Goal: Task Accomplishment & Management: Manage account settings

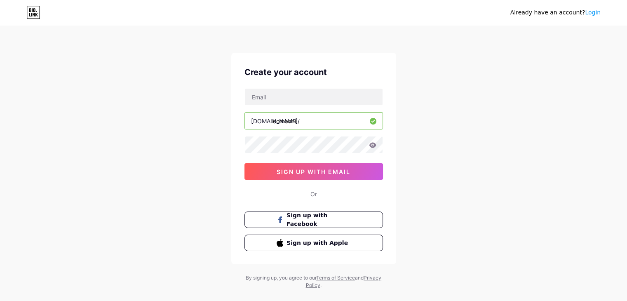
click at [447, 81] on div "Already have an account? Login Create your account bio.link/ comboni sign up wi…" at bounding box center [313, 157] width 627 height 315
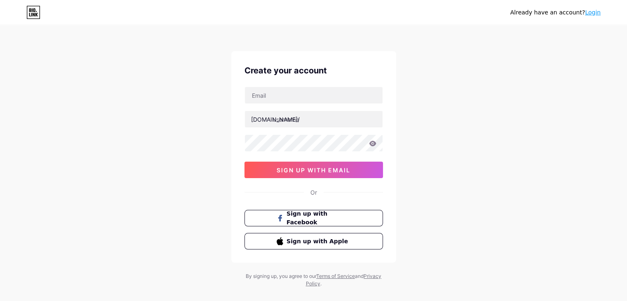
scroll to position [14, 0]
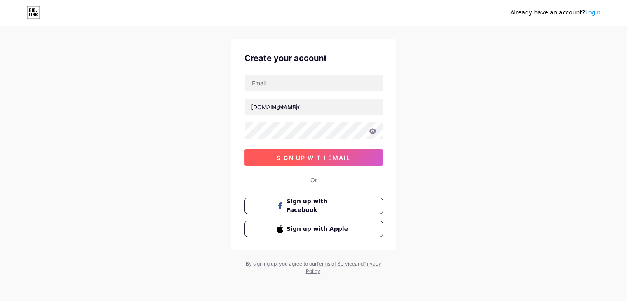
click at [345, 154] on span "sign up with email" at bounding box center [314, 157] width 74 height 7
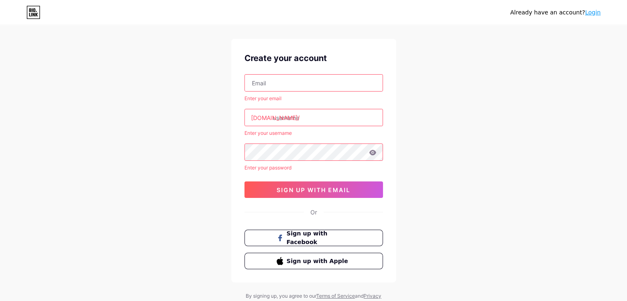
click at [350, 73] on div "Create your account Enter your email bio.link/ Enter your username Enter your p…" at bounding box center [313, 161] width 165 height 244
click at [350, 81] on input "text" at bounding box center [314, 83] width 138 height 16
click at [308, 78] on input "text" at bounding box center [314, 83] width 138 height 16
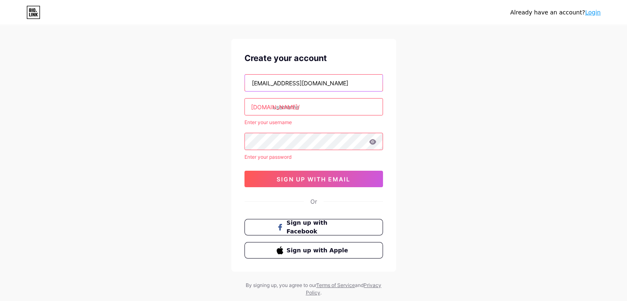
type input "dcomboni.mon@gmail.com"
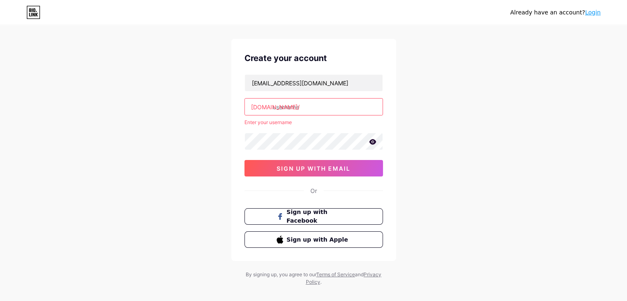
click at [374, 143] on icon at bounding box center [372, 141] width 7 height 5
click at [327, 101] on input "text" at bounding box center [314, 107] width 138 height 16
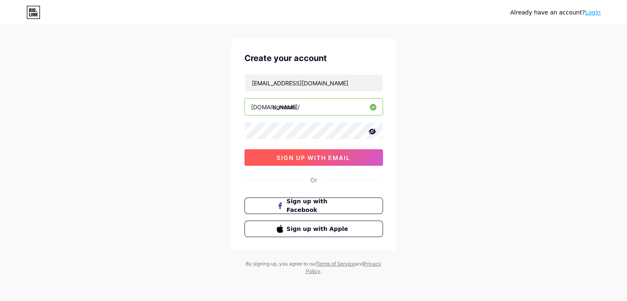
type input "comboni"
click at [336, 158] on span "sign up with email" at bounding box center [314, 157] width 74 height 7
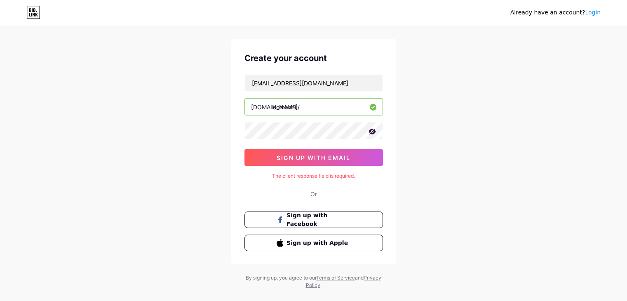
scroll to position [28, 0]
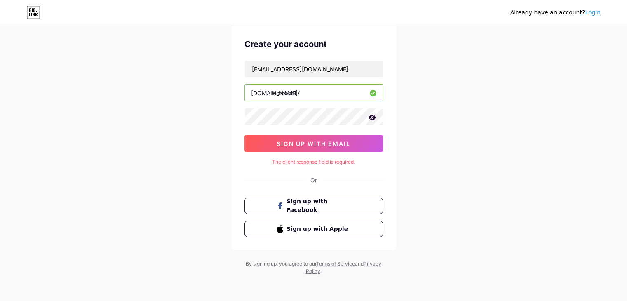
click at [597, 15] on link "Login" at bounding box center [593, 12] width 16 height 7
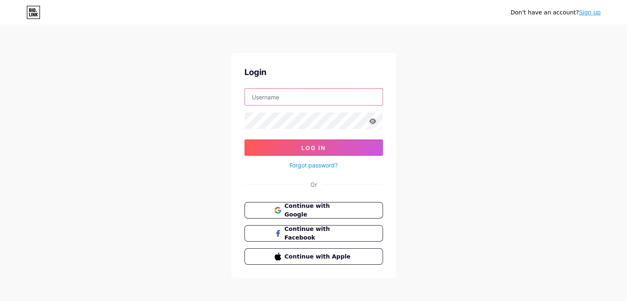
type input "dcomboni.mon@gmail.com"
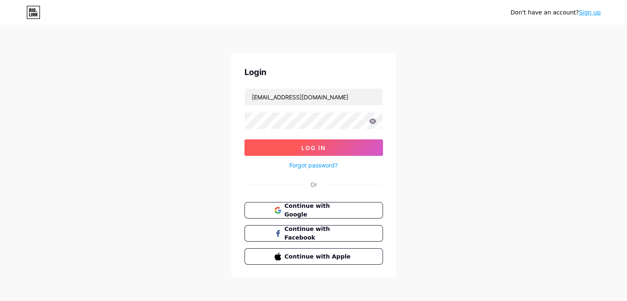
click at [333, 145] on button "Log In" at bounding box center [313, 147] width 139 height 16
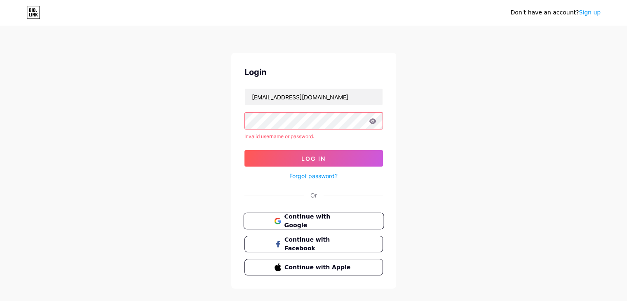
click at [315, 219] on span "Continue with Google" at bounding box center [318, 221] width 69 height 18
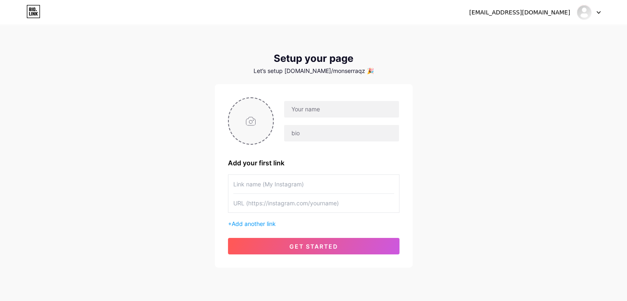
click at [254, 126] on input "file" at bounding box center [251, 121] width 45 height 46
type input "C:\fakepath\Diseño sin título.png"
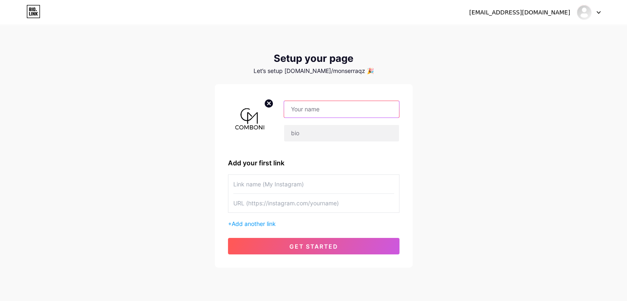
click at [313, 106] on input "text" at bounding box center [341, 109] width 115 height 16
type input "COMBONI"
click at [304, 133] on input "text" at bounding box center [341, 133] width 115 height 16
click at [335, 139] on input "text" at bounding box center [341, 133] width 115 height 16
paste input "Expertos en calidad, confort y estilo. Trabajamos todos los días para brindarte…"
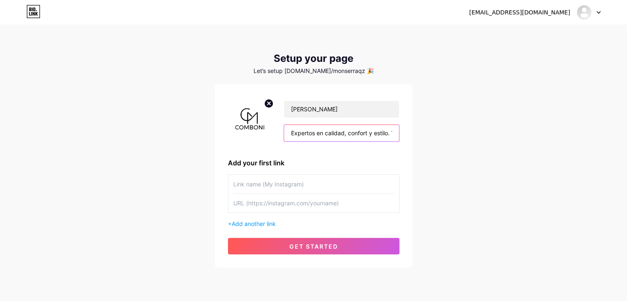
scroll to position [0, 158]
type input "Expertos en calidad, confort y estilo. Trabajamos todos los días para brindarte…"
click at [316, 185] on input "text" at bounding box center [313, 184] width 161 height 19
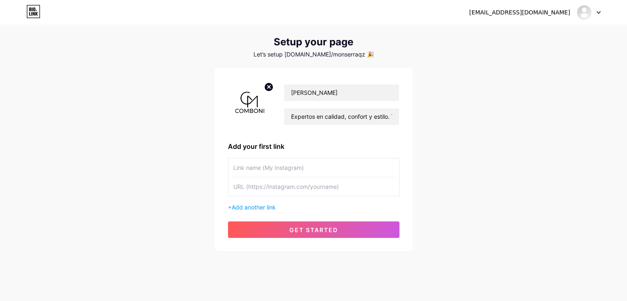
scroll to position [26, 0]
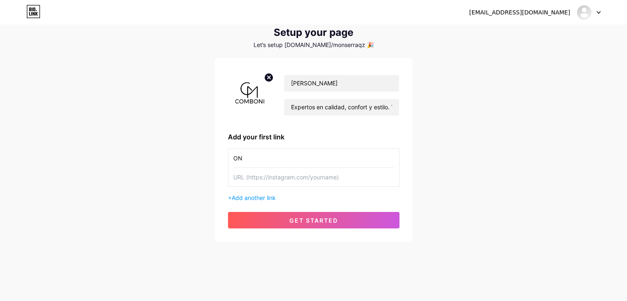
type input "O"
type input "INTAGRAM"
click at [283, 176] on input "text" at bounding box center [313, 177] width 161 height 19
paste input "https://www.instagram.com/comboni_calzado?igsh=MXBsZXExOGxlajI0MA=="
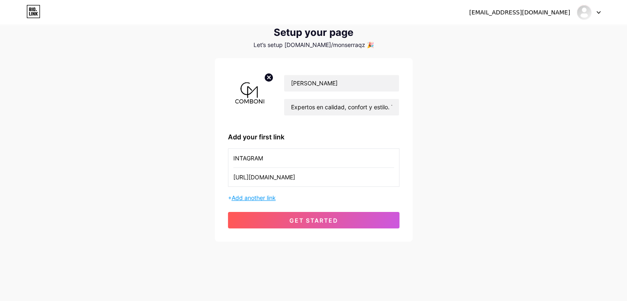
type input "https://www.instagram.com/comboni_calzado?igsh=MXBsZXExOGxlajI0MA=="
click at [272, 195] on span "Add another link" at bounding box center [254, 197] width 44 height 7
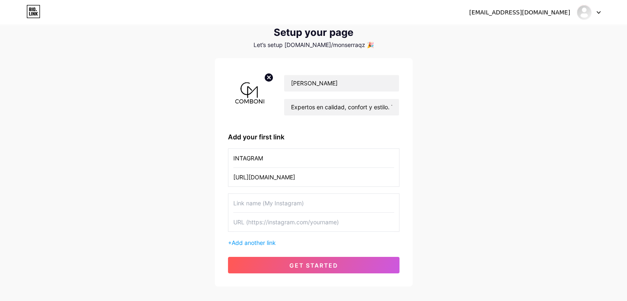
click at [274, 200] on input "text" at bounding box center [313, 203] width 161 height 19
type input "FACEBOOK"
click at [298, 222] on input "text" at bounding box center [313, 222] width 161 height 19
paste input "https://www.facebook.com/share/1B4LFAK5J3/?mibextid=wwXIfr"
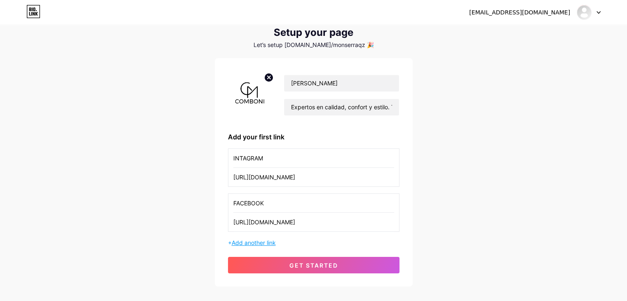
type input "https://www.facebook.com/share/1B4LFAK5J3/?mibextid=wwXIfr"
click at [270, 243] on span "Add another link" at bounding box center [254, 242] width 44 height 7
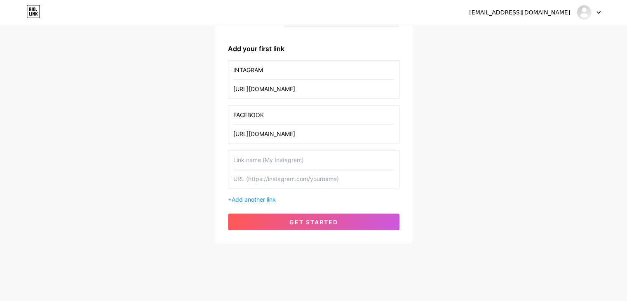
scroll to position [115, 0]
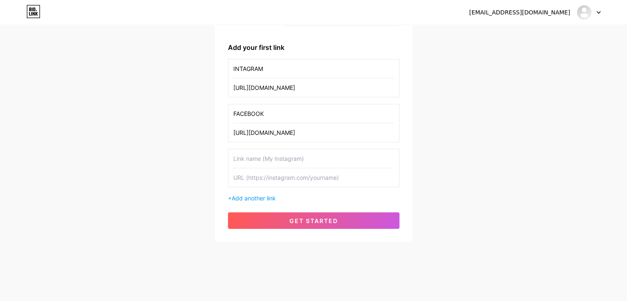
click at [285, 155] on input "text" at bounding box center [313, 158] width 161 height 19
type input "WHATSAPP"
click at [292, 174] on input "text" at bounding box center [313, 177] width 161 height 19
click at [263, 195] on span "Add another link" at bounding box center [254, 198] width 44 height 7
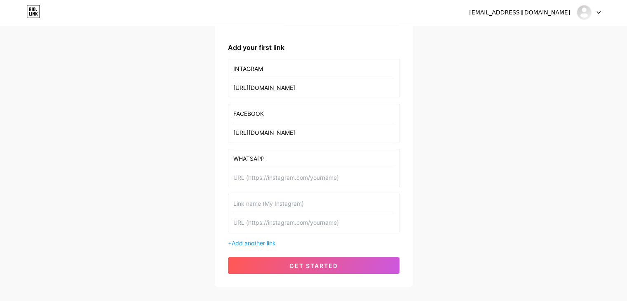
click at [261, 206] on input "text" at bounding box center [313, 203] width 161 height 19
type input "PAGINA WEB"
click at [267, 228] on input "text" at bounding box center [313, 222] width 161 height 19
paste input "[URL][DOMAIN_NAME]"
type input "[URL][DOMAIN_NAME]"
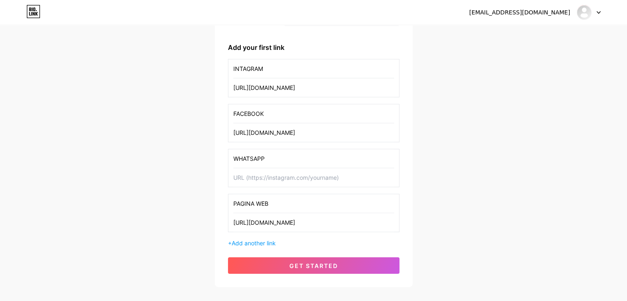
click at [289, 176] on input "text" at bounding box center [313, 177] width 161 height 19
click at [259, 170] on input "text" at bounding box center [313, 177] width 161 height 19
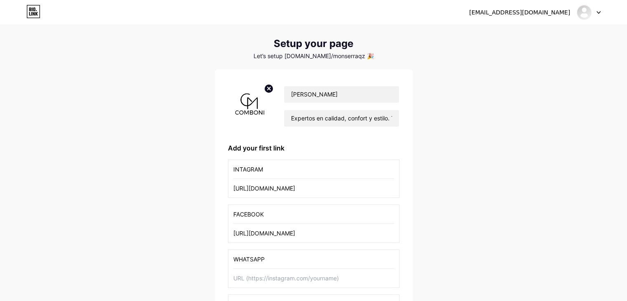
scroll to position [0, 0]
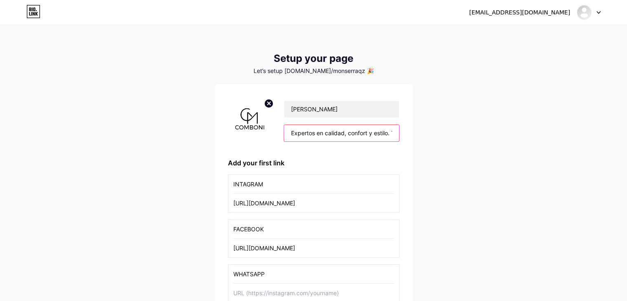
click at [394, 136] on input "Expertos en calidad, confort y estilo. Trabajamos todos los días para brindarte…" at bounding box center [341, 133] width 115 height 16
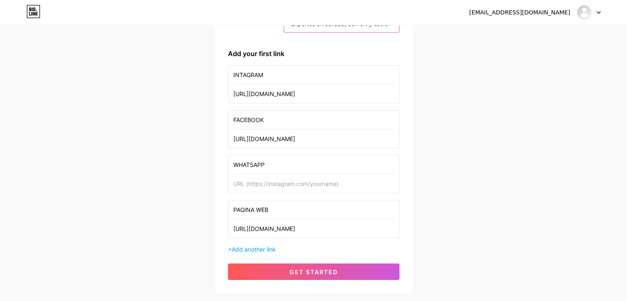
scroll to position [160, 0]
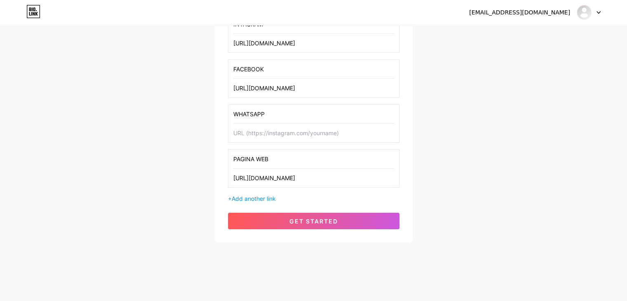
click at [348, 127] on input "text" at bounding box center [313, 133] width 161 height 19
click at [591, 15] on div at bounding box center [584, 12] width 15 height 15
click at [287, 135] on input "text" at bounding box center [313, 133] width 161 height 19
paste input "[URL][DOMAIN_NAME]"
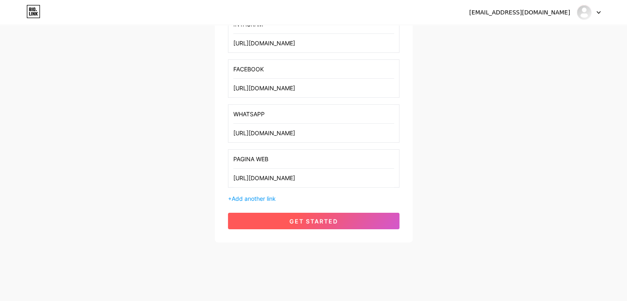
type input "[URL][DOMAIN_NAME]"
click at [296, 218] on span "get started" at bounding box center [313, 221] width 49 height 7
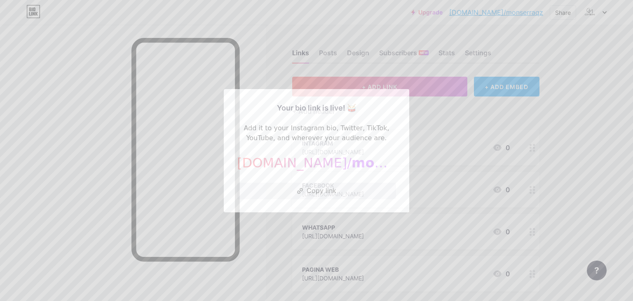
click at [450, 167] on div at bounding box center [316, 150] width 633 height 301
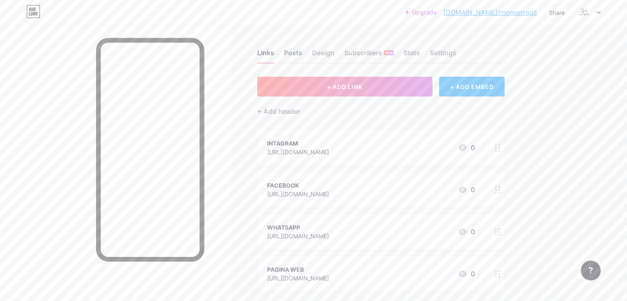
click at [302, 49] on div "Posts" at bounding box center [293, 55] width 18 height 15
click at [334, 54] on div "Design" at bounding box center [323, 55] width 22 height 15
click at [334, 48] on div "Design" at bounding box center [323, 55] width 22 height 15
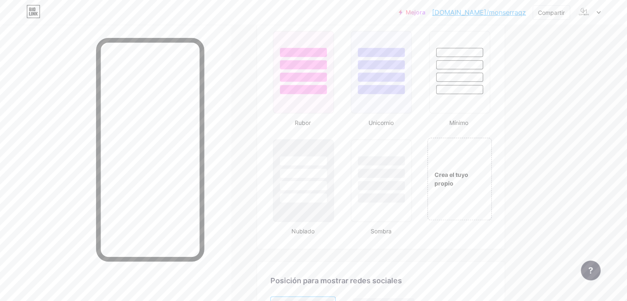
scroll to position [907, 0]
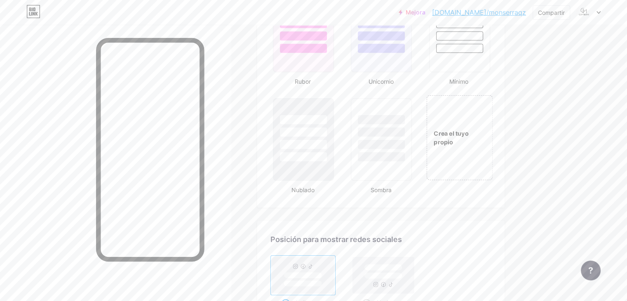
click at [474, 157] on div "Crea el tuyo propio" at bounding box center [459, 137] width 66 height 85
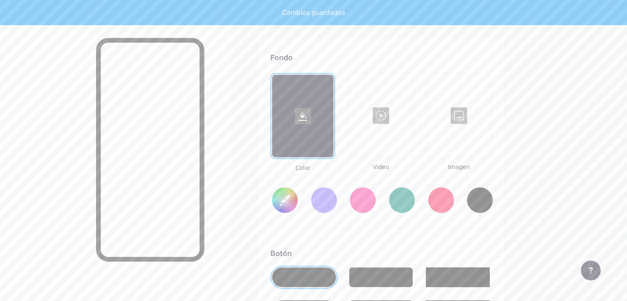
scroll to position [1092, 0]
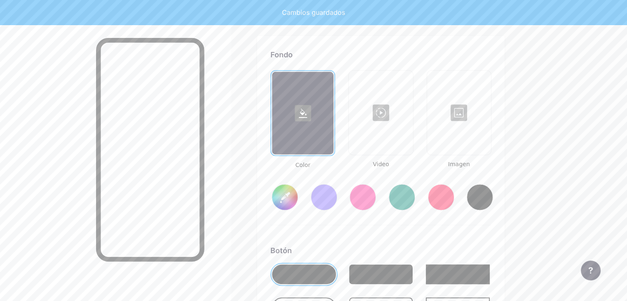
type input "#ffffff"
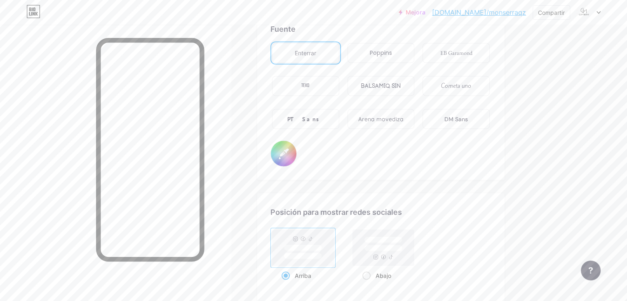
scroll to position [1507, 0]
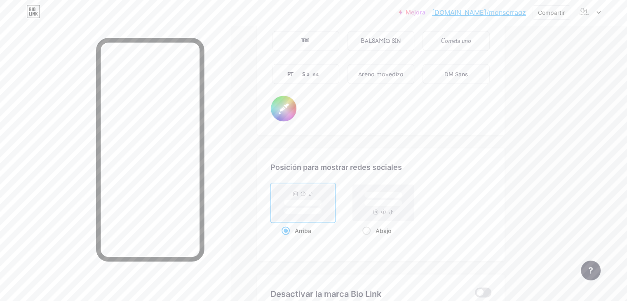
click at [322, 200] on rect at bounding box center [303, 203] width 38 height 6
click at [287, 238] on input "Arriba" at bounding box center [284, 240] width 5 height 5
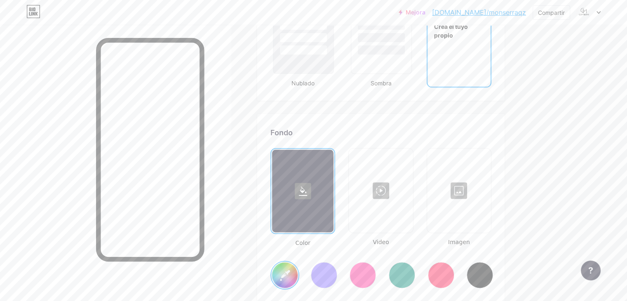
scroll to position [1013, 0]
click at [490, 186] on div at bounding box center [459, 191] width 62 height 82
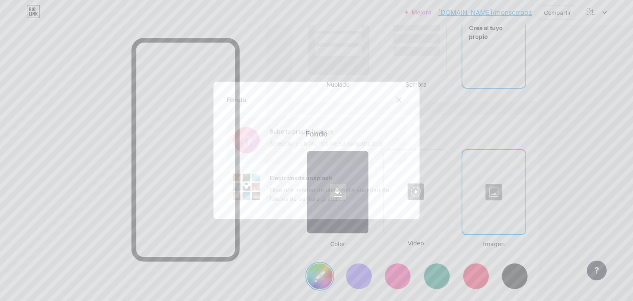
click at [313, 137] on input "file" at bounding box center [317, 140] width 180 height 46
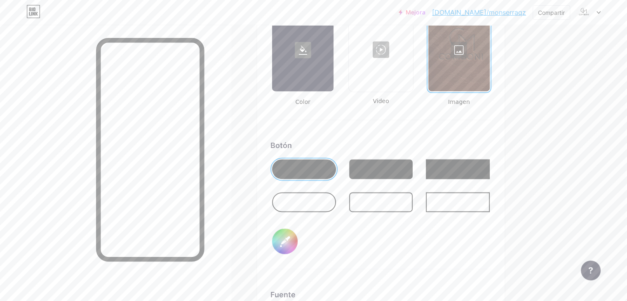
scroll to position [1154, 0]
click at [338, 209] on div at bounding box center [303, 202] width 67 height 23
click at [336, 200] on div at bounding box center [304, 203] width 64 height 20
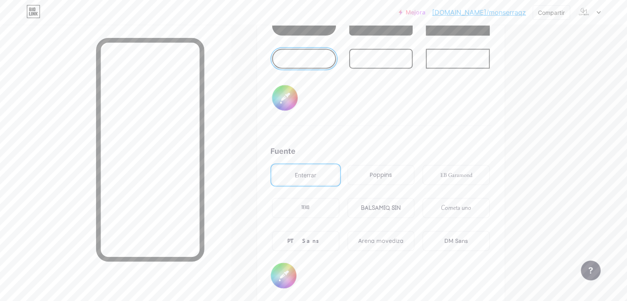
scroll to position [1319, 0]
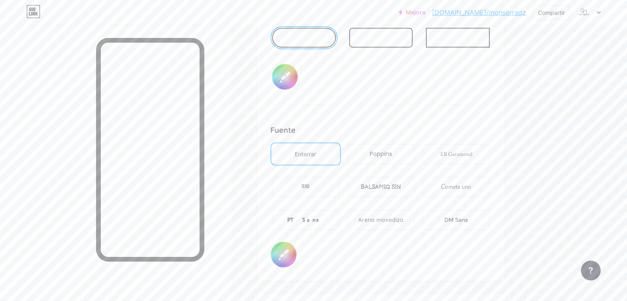
click at [403, 149] on div "Poppins" at bounding box center [381, 154] width 67 height 20
click at [296, 254] on input "#000000" at bounding box center [284, 255] width 26 height 26
type input "#ffffff"
click at [388, 107] on div "Fondo Color Video Imagen Botón #000000 Fuente Enterrar Poppins EB Garamond TEKO…" at bounding box center [380, 44] width 221 height 446
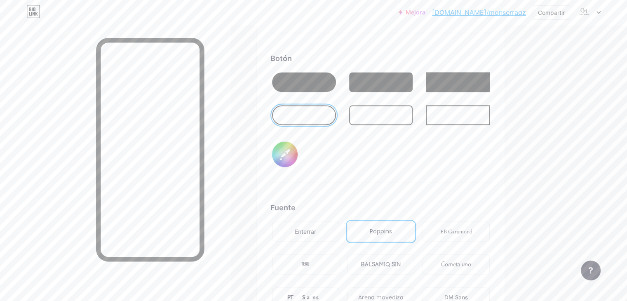
scroll to position [1237, 0]
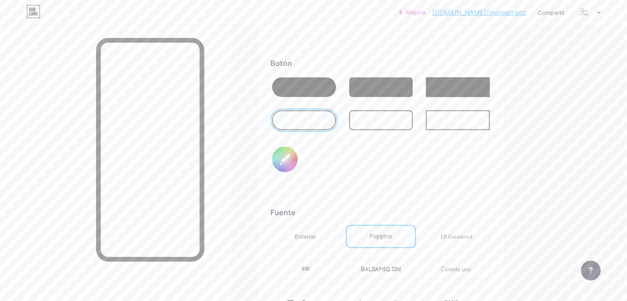
click at [298, 150] on input "#000000" at bounding box center [285, 159] width 26 height 26
click at [302, 148] on div "Fondo Color Video Imagen Botón #ffffff Fuente Enterrar Poppins EB Garamond TEKO…" at bounding box center [380, 127] width 247 height 472
click at [336, 91] on div at bounding box center [304, 87] width 64 height 20
click at [298, 148] on input "#ffffff" at bounding box center [285, 159] width 26 height 26
type input "#51331f"
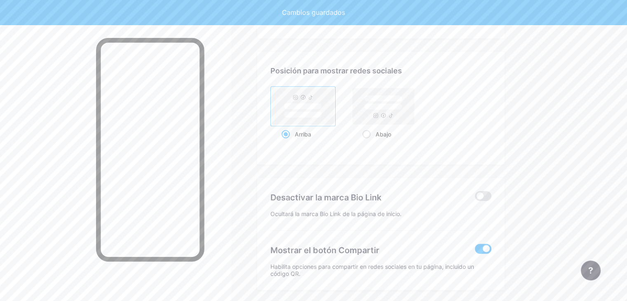
scroll to position [1589, 0]
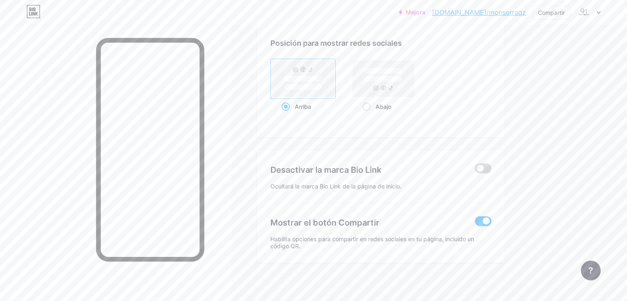
click at [491, 164] on span at bounding box center [483, 169] width 16 height 10
click at [475, 171] on input "checkbox" at bounding box center [475, 171] width 0 height 0
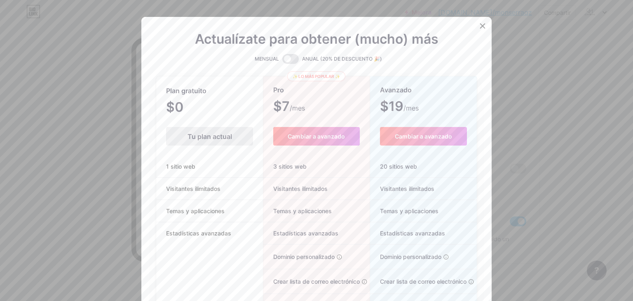
click at [479, 23] on icon at bounding box center [482, 26] width 7 height 7
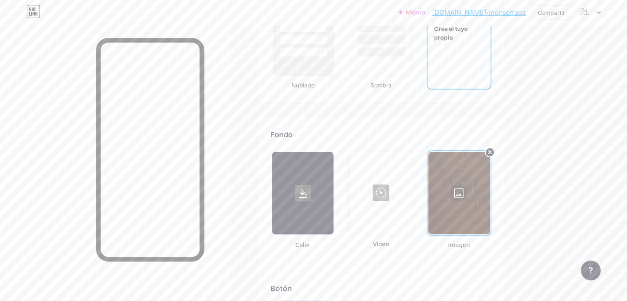
scroll to position [723, 0]
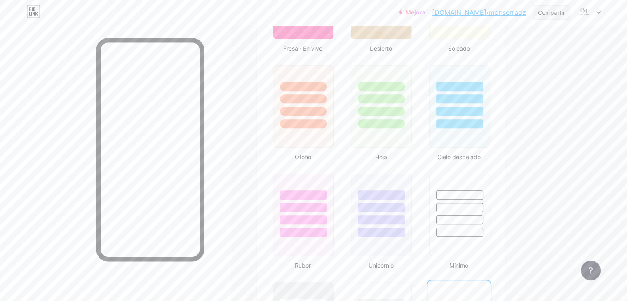
click at [551, 14] on font "Compartir" at bounding box center [551, 12] width 27 height 7
click at [515, 61] on font "Obtener mi código QR" at bounding box center [508, 62] width 70 height 8
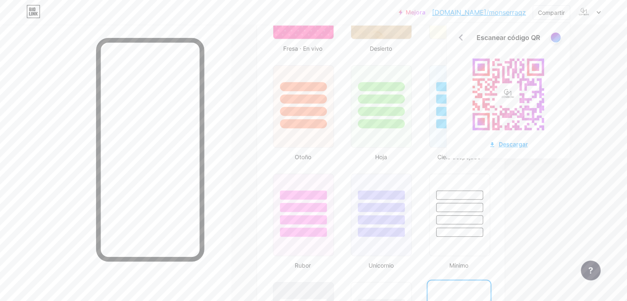
click at [513, 146] on font "Descargar" at bounding box center [513, 144] width 29 height 7
click at [267, 101] on div "Campo de golf Publicaciones Diseño Suscriptores NUEVO Estadísticas Ajustes Perf…" at bounding box center [289, 236] width 579 height 1868
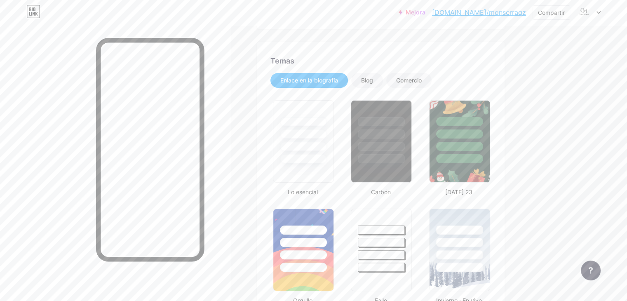
scroll to position [0, 0]
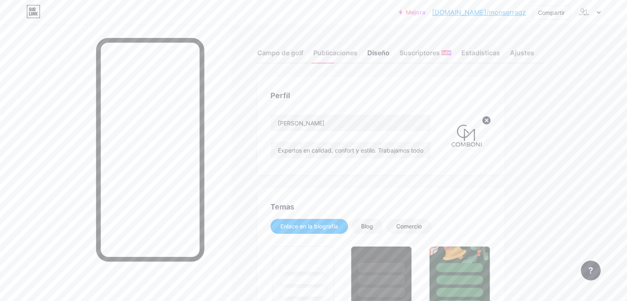
click at [598, 12] on icon at bounding box center [598, 13] width 3 height 2
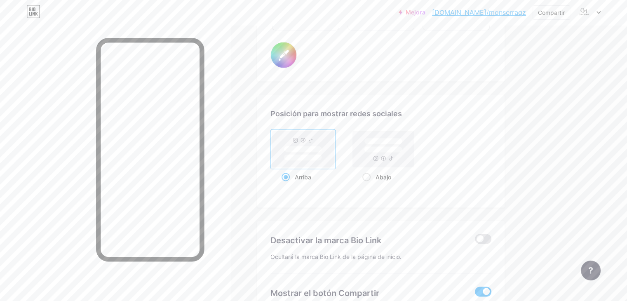
scroll to position [1506, 0]
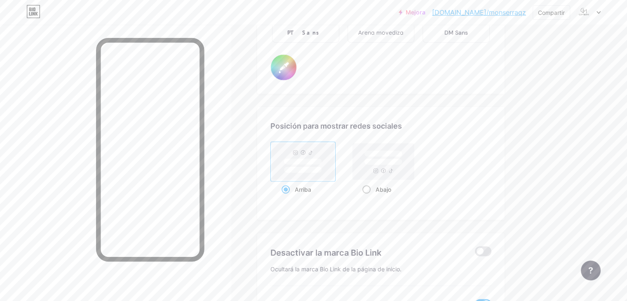
click at [371, 185] on span at bounding box center [366, 189] width 8 height 8
click at [368, 197] on input "Abajo" at bounding box center [364, 199] width 5 height 5
radio input "true"
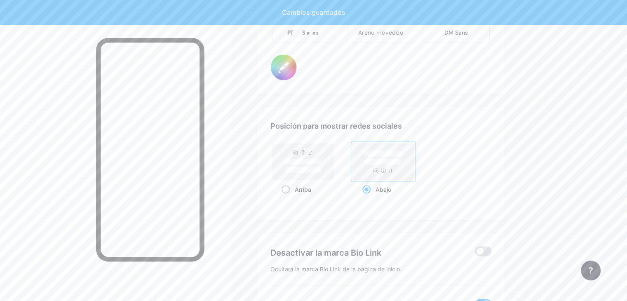
click at [324, 183] on div "Arriba" at bounding box center [303, 188] width 43 height 15
click at [287, 197] on input "Arriba" at bounding box center [284, 199] width 5 height 5
radio input "true"
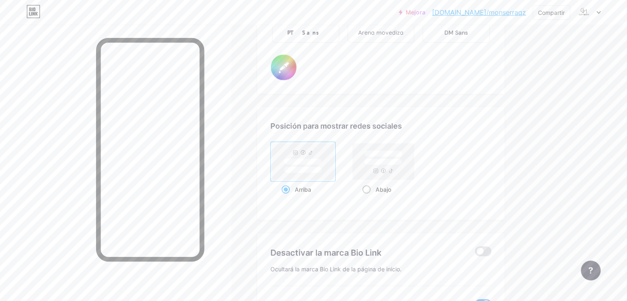
click at [396, 184] on div "Abajo" at bounding box center [383, 188] width 65 height 15
click at [368, 197] on input "Abajo" at bounding box center [364, 199] width 5 height 5
radio input "true"
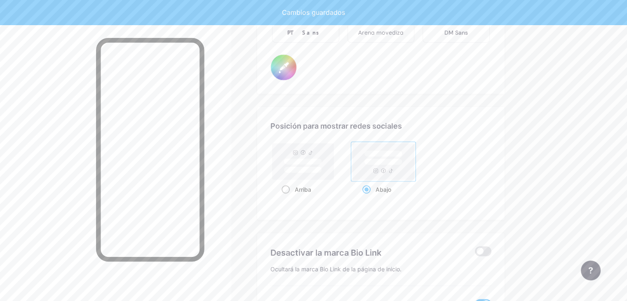
click at [324, 190] on div "Arriba" at bounding box center [303, 188] width 43 height 15
click at [287, 197] on input "Arriba" at bounding box center [284, 199] width 5 height 5
radio input "true"
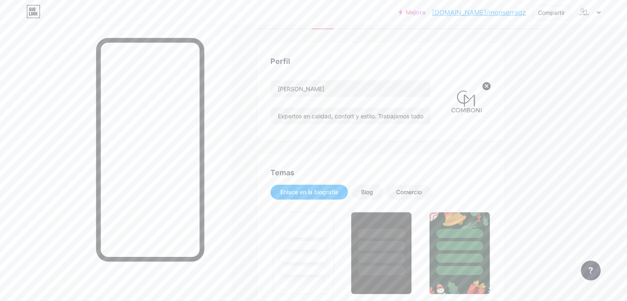
scroll to position [0, 0]
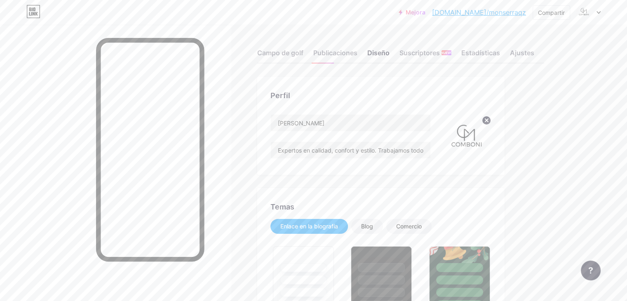
click at [338, 226] on font "Enlace en la biografía" at bounding box center [309, 226] width 58 height 7
click at [373, 228] on font "Blog" at bounding box center [367, 226] width 12 height 7
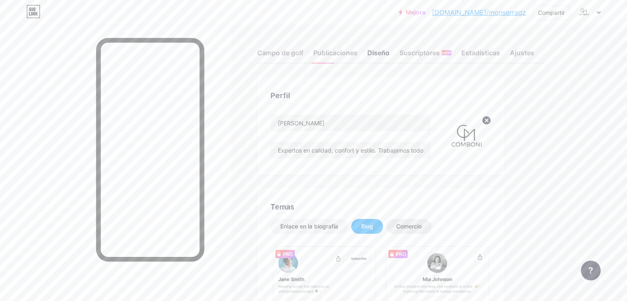
click at [429, 224] on div "Comercio" at bounding box center [408, 226] width 45 height 15
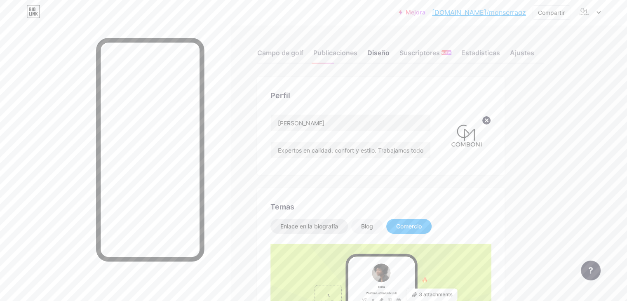
click at [338, 227] on font "Enlace en la biografía" at bounding box center [309, 226] width 58 height 7
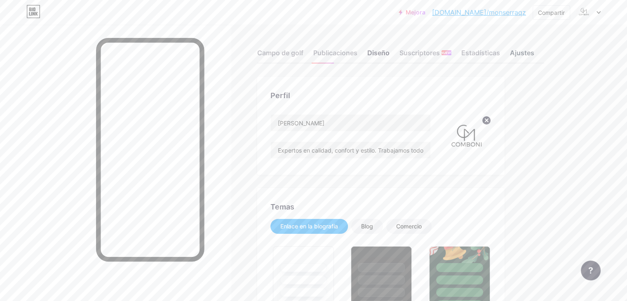
click at [534, 52] on font "Ajustes" at bounding box center [522, 53] width 24 height 8
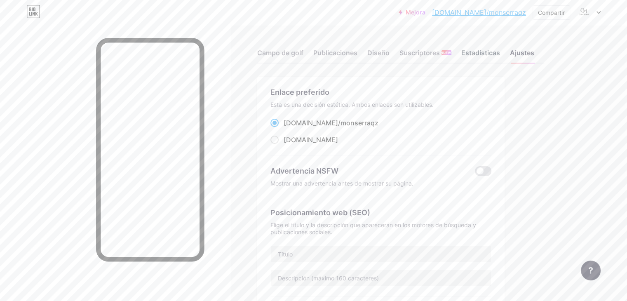
click at [500, 57] on div "Estadísticas" at bounding box center [480, 55] width 39 height 15
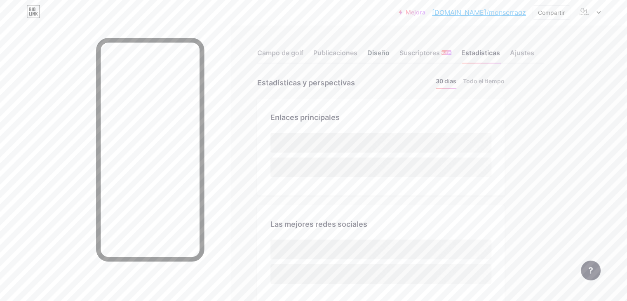
click at [390, 52] on font "Diseño" at bounding box center [378, 53] width 22 height 8
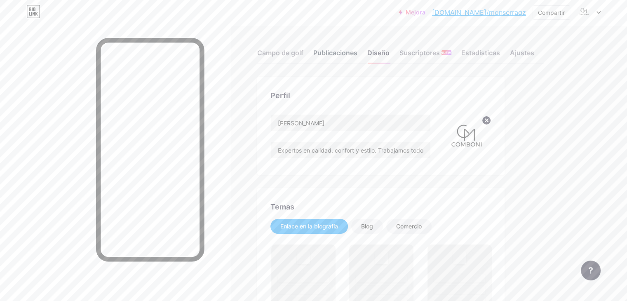
click at [357, 52] on font "Publicaciones" at bounding box center [335, 53] width 44 height 8
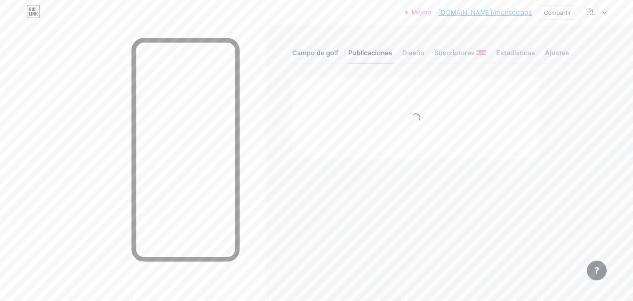
click at [322, 58] on div "Campo de golf" at bounding box center [315, 55] width 46 height 15
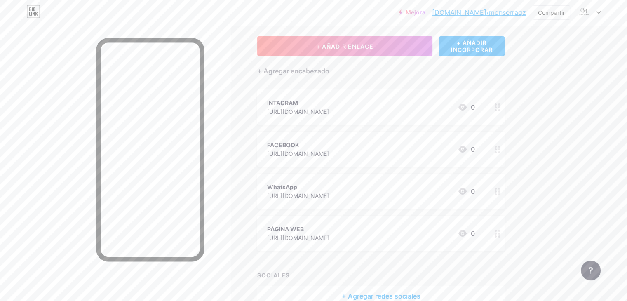
scroll to position [86, 0]
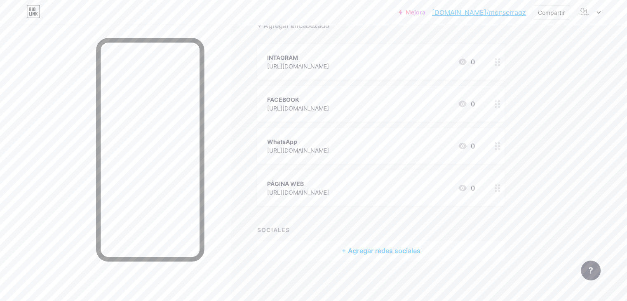
click at [298, 58] on font "INTAGRAM" at bounding box center [282, 57] width 31 height 7
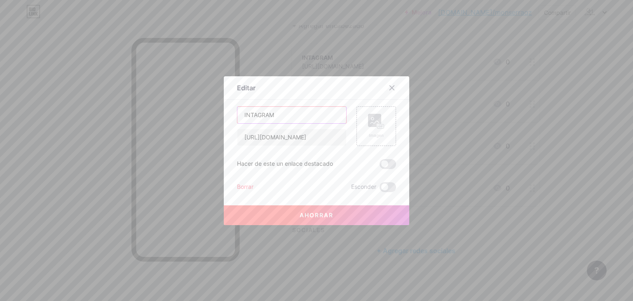
click at [260, 113] on input "INTAGRAM" at bounding box center [291, 115] width 109 height 16
click at [248, 114] on input "INTAGRAM" at bounding box center [291, 115] width 109 height 16
type input "INSTAGRAM"
click at [392, 88] on div at bounding box center [392, 87] width 15 height 15
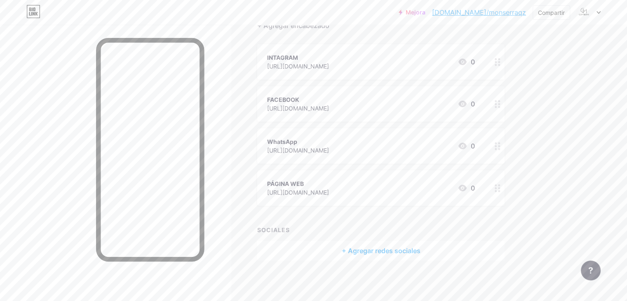
click at [298, 55] on font "INTAGRAM" at bounding box center [282, 57] width 31 height 7
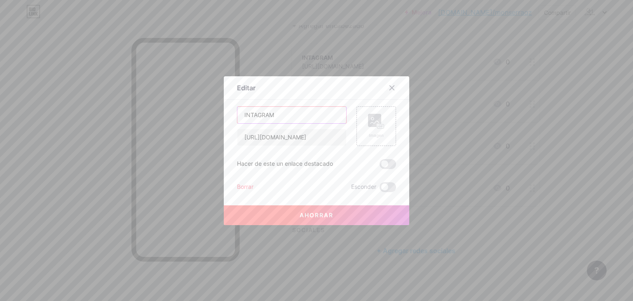
click at [267, 115] on input "INTAGRAM" at bounding box center [291, 115] width 109 height 16
click at [254, 114] on input "INTAGRAM" at bounding box center [291, 115] width 109 height 16
click at [249, 113] on input "INTAGRAM" at bounding box center [291, 115] width 109 height 16
type input "INSTAGRAM"
click at [367, 217] on button "Ahorrar" at bounding box center [317, 215] width 186 height 20
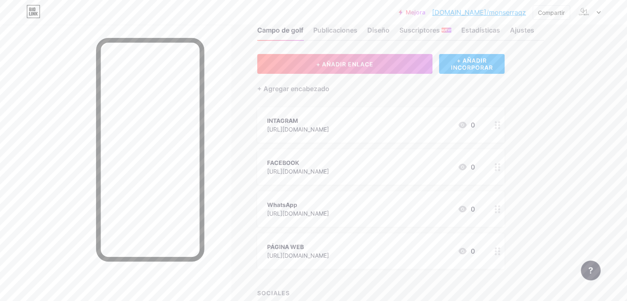
scroll to position [0, 0]
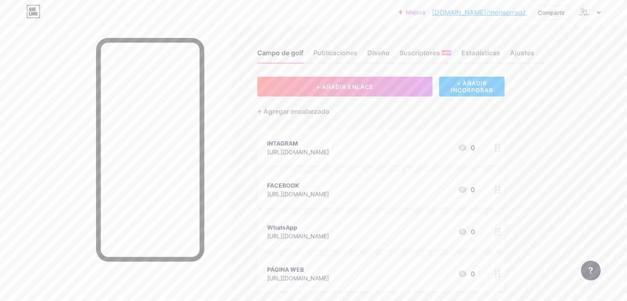
click at [500, 148] on icon at bounding box center [498, 148] width 6 height 8
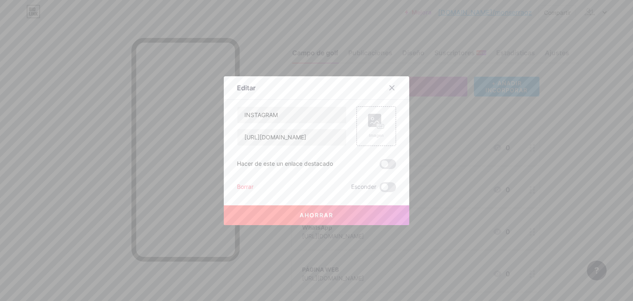
click at [395, 82] on div at bounding box center [397, 87] width 25 height 15
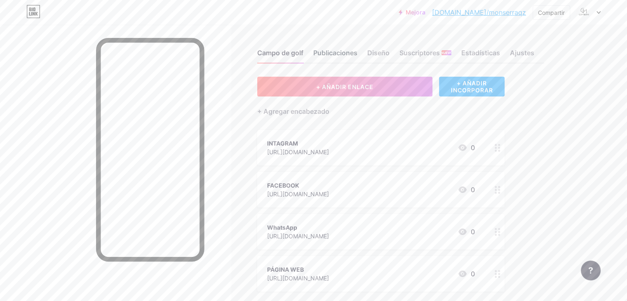
click at [357, 52] on font "Publicaciones" at bounding box center [335, 53] width 44 height 8
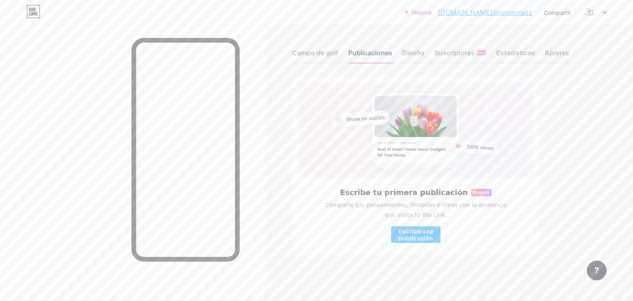
click at [397, 56] on div "Campo de golf Publicaciones Diseño Suscriptores NUEVO Estadísticas Ajustes" at bounding box center [435, 49] width 287 height 29
click at [413, 52] on font "Diseño" at bounding box center [413, 53] width 22 height 8
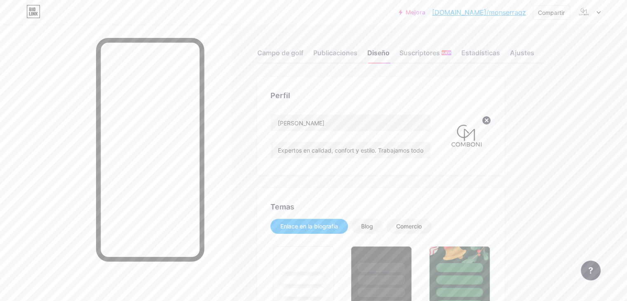
type input "#51331f"
click at [545, 4] on div "Mejora bio.link/monser... bio.link/monserraqz Compartir Cambiar de cuenta COMBO…" at bounding box center [313, 12] width 627 height 25
click at [548, 10] on font "Compartir" at bounding box center [551, 12] width 27 height 7
click at [520, 59] on font "Obtener mi código QR" at bounding box center [508, 62] width 70 height 8
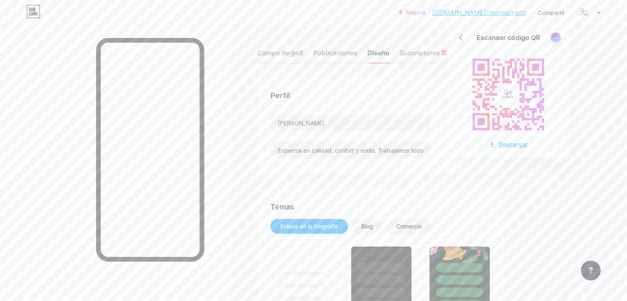
click at [514, 143] on font "Descargar" at bounding box center [513, 144] width 29 height 7
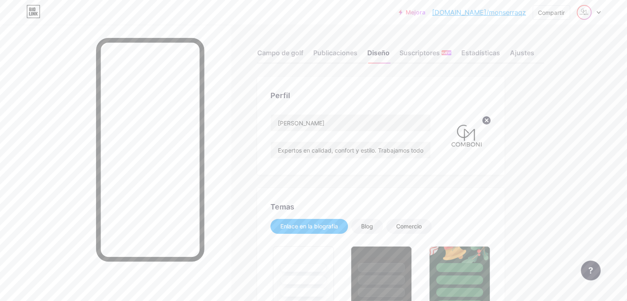
click at [588, 12] on img at bounding box center [584, 12] width 13 height 13
click at [551, 16] on div "Compartir" at bounding box center [551, 12] width 27 height 9
click at [554, 60] on icon at bounding box center [558, 62] width 10 height 10
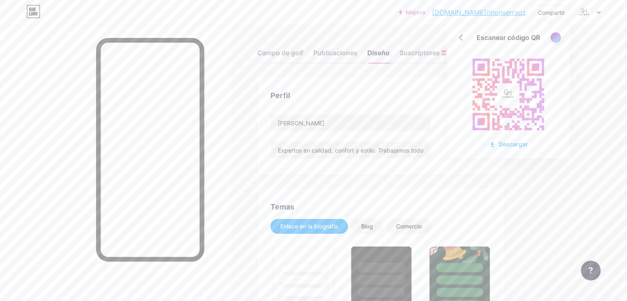
click at [552, 38] on div at bounding box center [555, 37] width 10 height 10
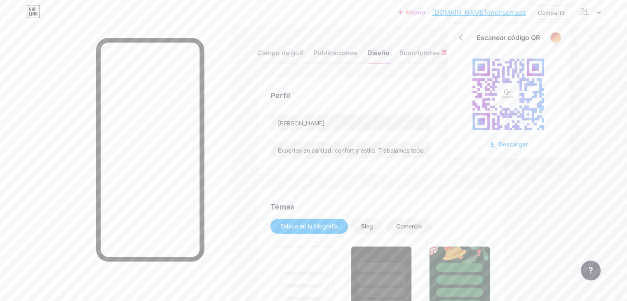
click at [552, 37] on div at bounding box center [555, 37] width 10 height 10
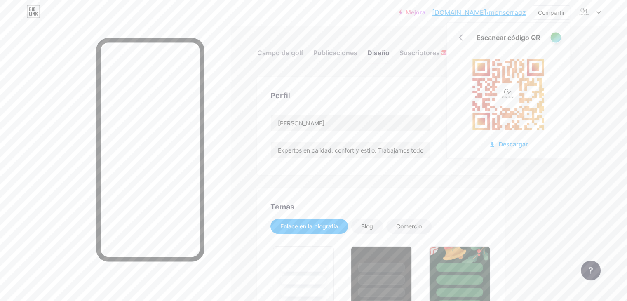
click at [553, 36] on div at bounding box center [555, 37] width 10 height 10
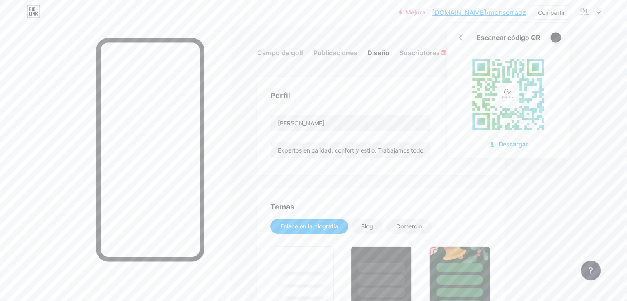
click at [554, 35] on div at bounding box center [555, 37] width 10 height 10
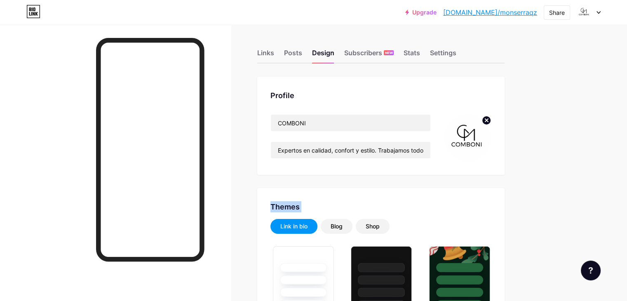
drag, startPoint x: 303, startPoint y: 215, endPoint x: 246, endPoint y: 132, distance: 101.4
type input "#51331f"
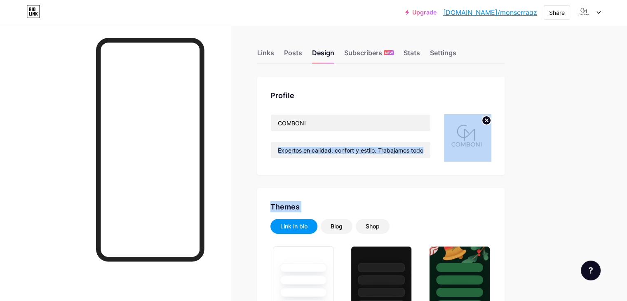
click at [75, 134] on div at bounding box center [115, 175] width 231 height 301
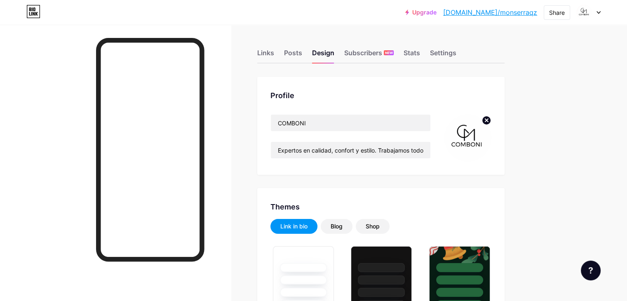
click at [274, 57] on div "Links" at bounding box center [265, 55] width 17 height 15
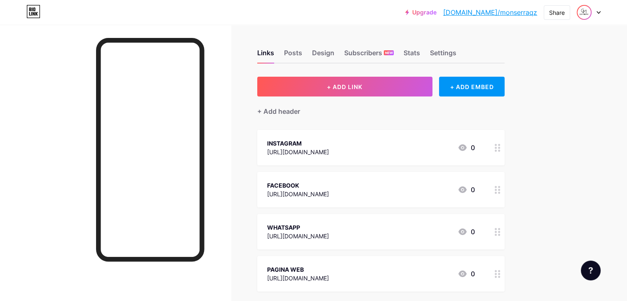
click at [584, 6] on img at bounding box center [584, 12] width 13 height 13
click at [618, 152] on div "Upgrade [DOMAIN_NAME]/[PERSON_NAME]... [DOMAIN_NAME]/monserraqz Share Switch ac…" at bounding box center [313, 194] width 627 height 388
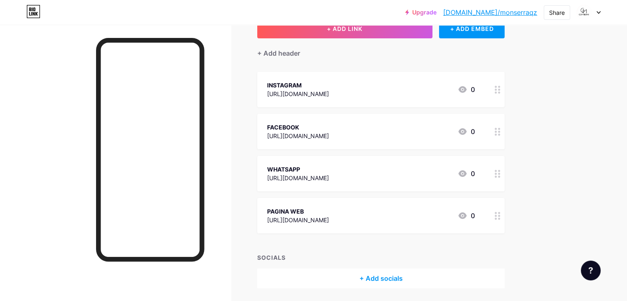
scroll to position [52, 0]
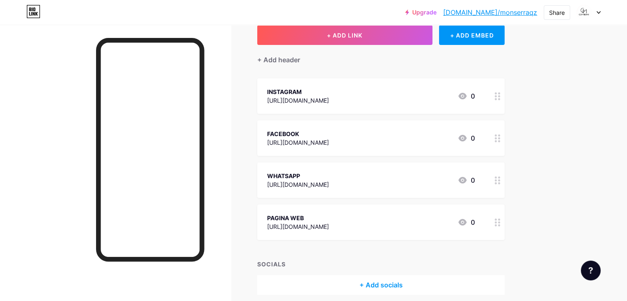
click at [467, 94] on icon at bounding box center [462, 96] width 8 height 7
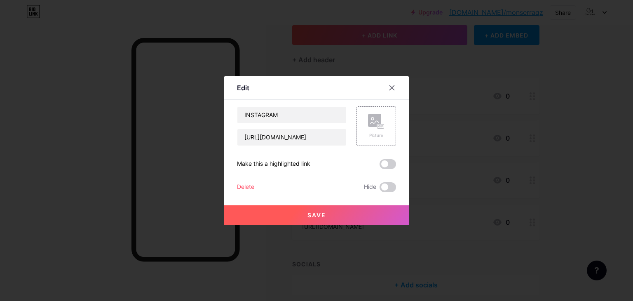
click at [392, 86] on div at bounding box center [392, 87] width 15 height 15
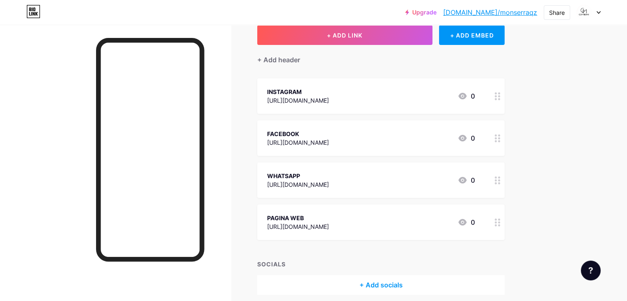
scroll to position [0, 0]
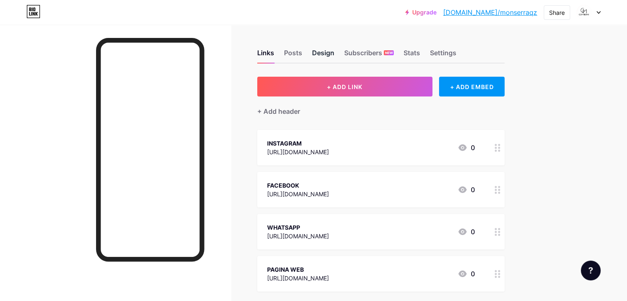
click at [334, 50] on div "Design" at bounding box center [323, 55] width 22 height 15
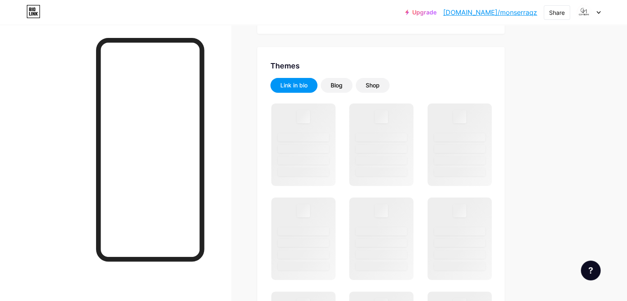
scroll to position [146, 0]
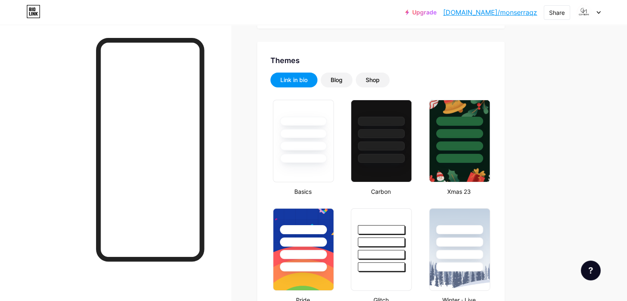
type input "#51331f"
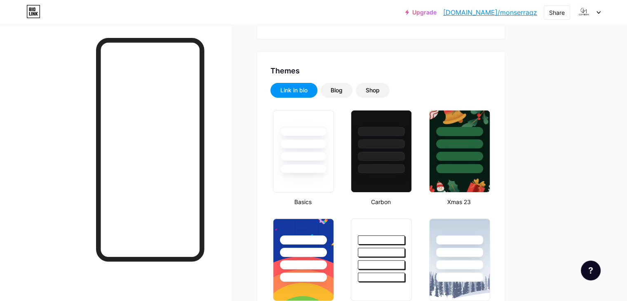
scroll to position [0, 0]
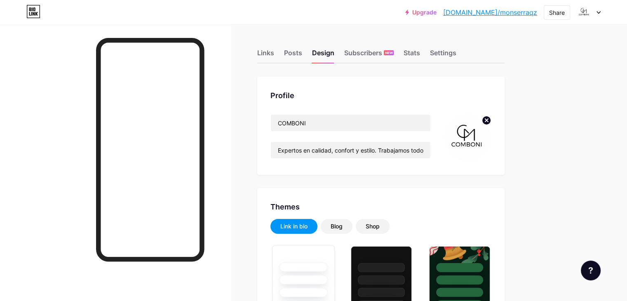
click at [327, 289] on div at bounding box center [303, 292] width 48 height 9
click at [274, 54] on div "Links" at bounding box center [265, 55] width 17 height 15
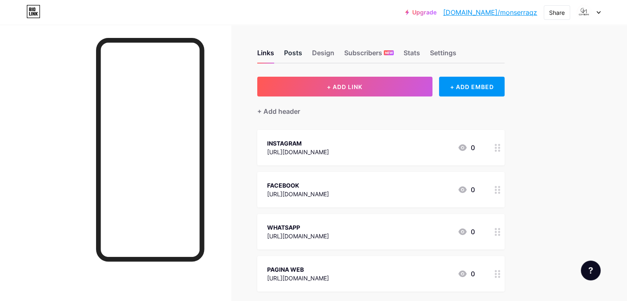
click at [302, 53] on div "Posts" at bounding box center [293, 55] width 18 height 15
click at [394, 56] on div "Subscribers NEW" at bounding box center [368, 55] width 49 height 15
click at [420, 54] on div "Stats" at bounding box center [412, 55] width 16 height 15
click at [334, 50] on div "Design" at bounding box center [323, 55] width 22 height 15
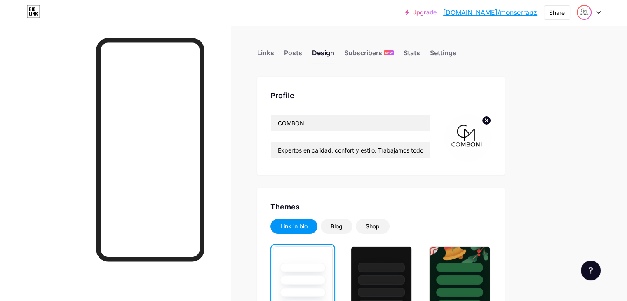
click at [584, 15] on img at bounding box center [584, 12] width 13 height 13
click at [491, 132] on img at bounding box center [467, 137] width 47 height 47
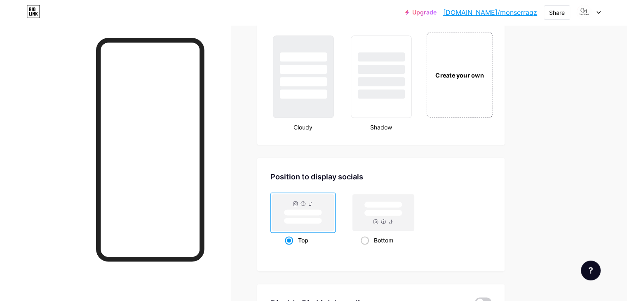
scroll to position [978, 0]
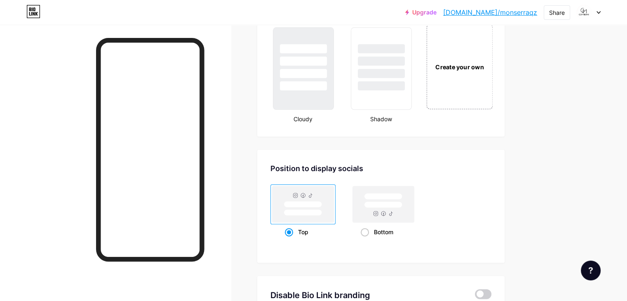
click at [493, 80] on div "Create your own" at bounding box center [459, 66] width 66 height 85
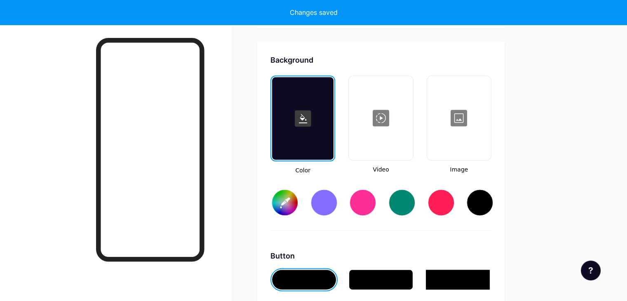
scroll to position [1085, 0]
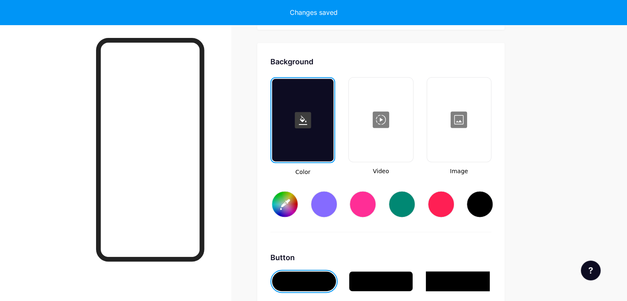
type input "#ffffff"
type input "#000000"
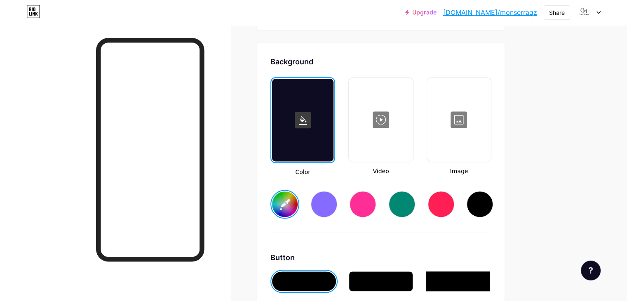
click at [490, 118] on div at bounding box center [459, 119] width 62 height 82
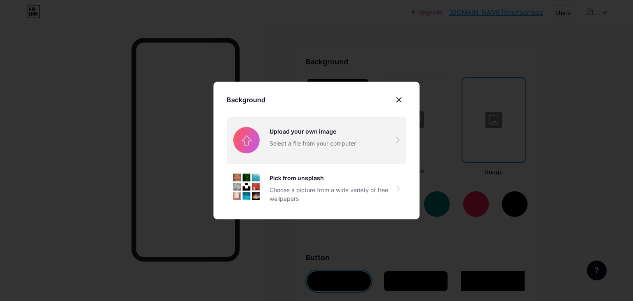
click at [315, 137] on input "file" at bounding box center [317, 140] width 180 height 46
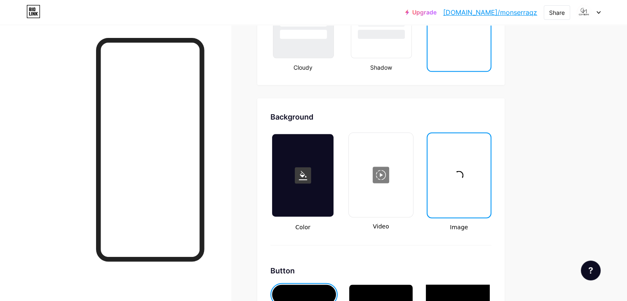
scroll to position [1029, 0]
click at [490, 181] on div at bounding box center [458, 175] width 61 height 82
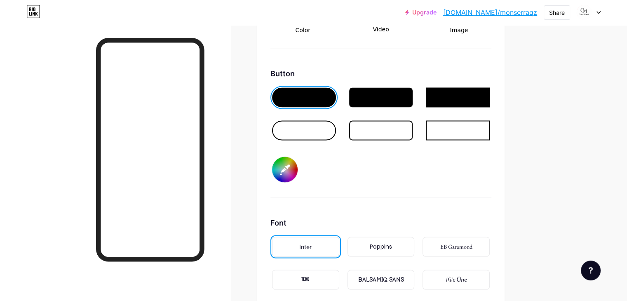
scroll to position [1228, 0]
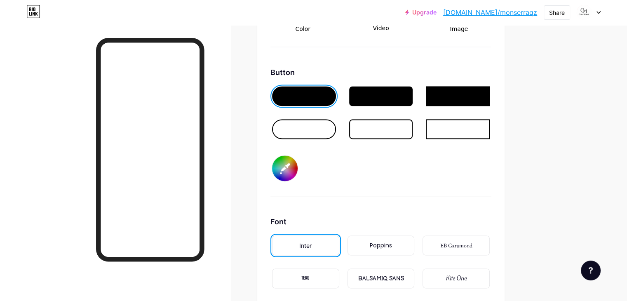
click at [298, 167] on input "#000000" at bounding box center [285, 168] width 26 height 26
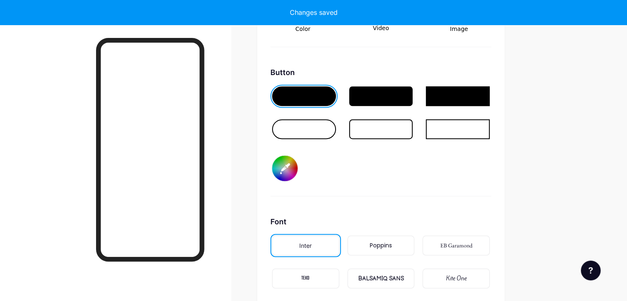
type input "#543021"
click at [435, 183] on div "Button #543021" at bounding box center [380, 131] width 221 height 129
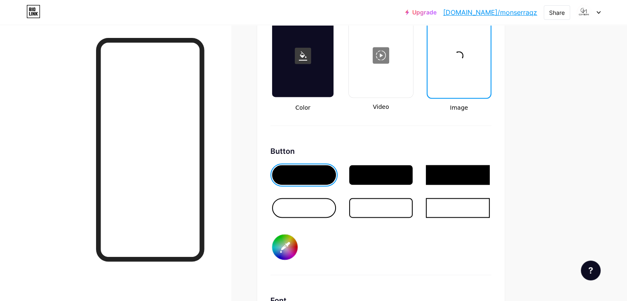
scroll to position [1148, 0]
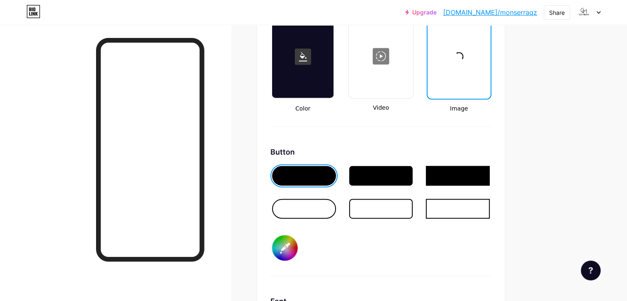
click at [490, 66] on div at bounding box center [458, 56] width 61 height 82
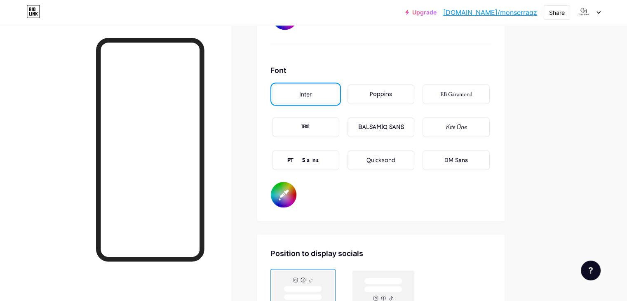
scroll to position [1382, 0]
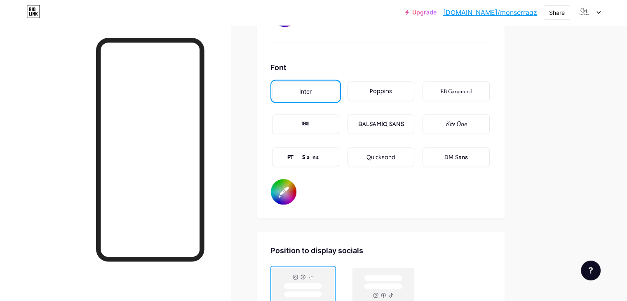
click at [392, 92] on div "Poppins" at bounding box center [381, 91] width 22 height 9
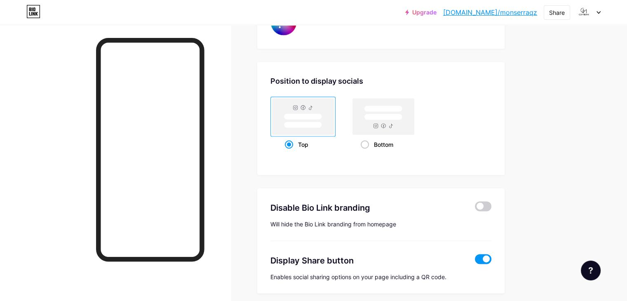
scroll to position [1581, 0]
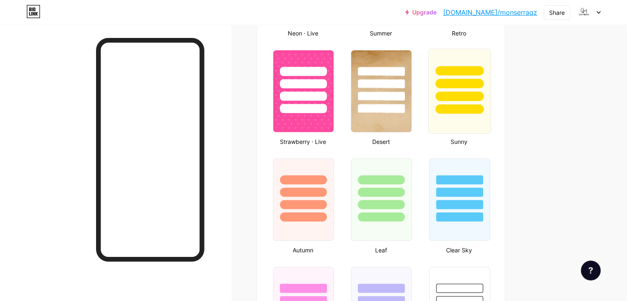
click at [465, 125] on div at bounding box center [459, 91] width 63 height 85
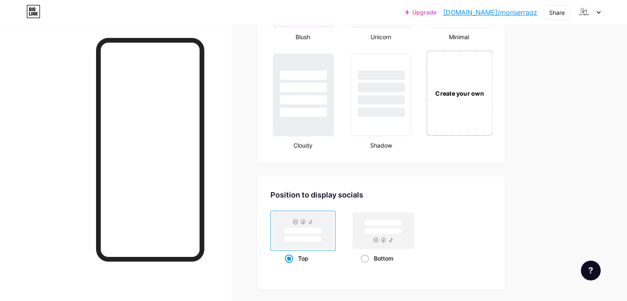
scroll to position [949, 0]
click at [483, 105] on div "Create your own" at bounding box center [459, 94] width 66 height 85
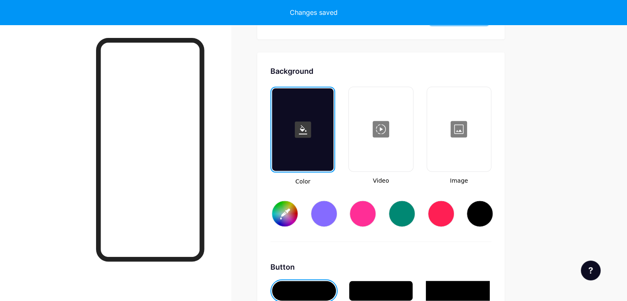
scroll to position [1092, 0]
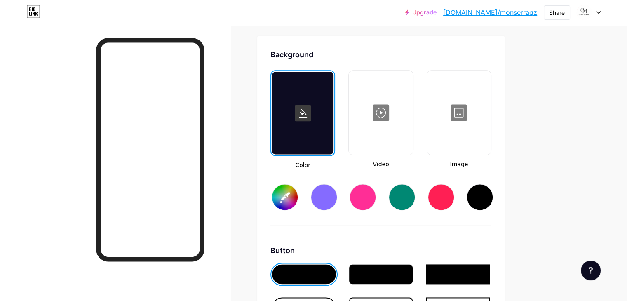
type input "#ffffff"
type input "#000000"
click at [490, 119] on div at bounding box center [459, 112] width 62 height 82
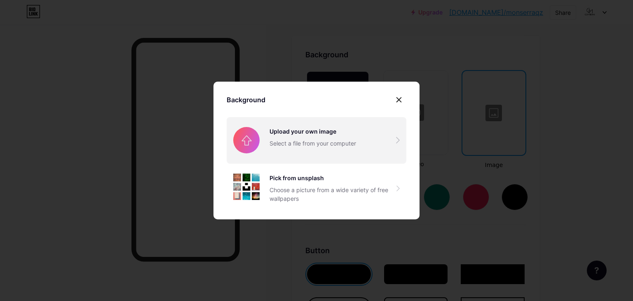
click at [339, 137] on input "file" at bounding box center [317, 140] width 180 height 46
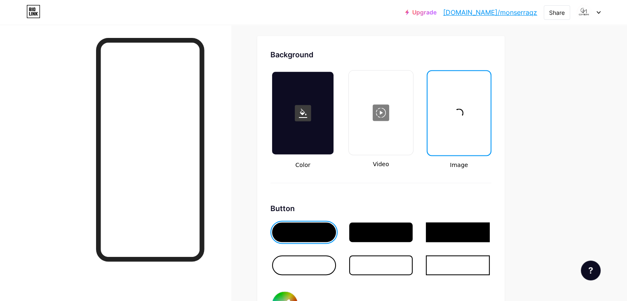
click at [298, 295] on input "#000000" at bounding box center [285, 304] width 26 height 26
type input "#623922"
click at [426, 279] on div at bounding box center [380, 254] width 221 height 66
click at [336, 230] on div at bounding box center [304, 232] width 64 height 20
click at [298, 296] on input "#623922" at bounding box center [285, 304] width 26 height 26
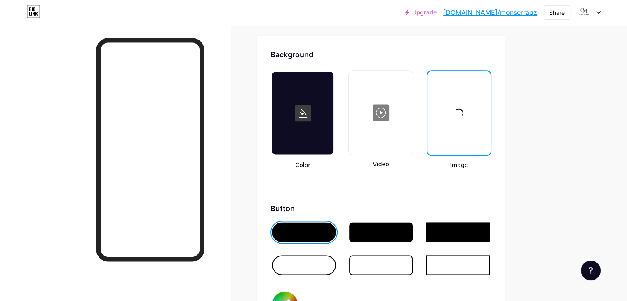
click at [423, 273] on div at bounding box center [380, 254] width 221 height 66
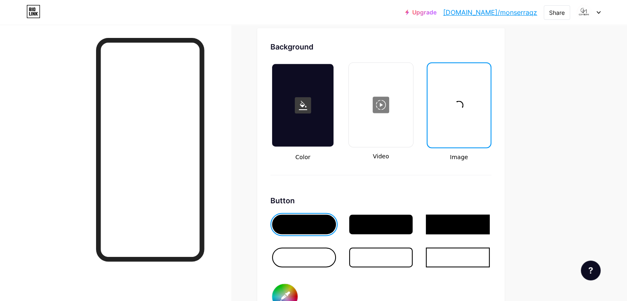
scroll to position [1097, 0]
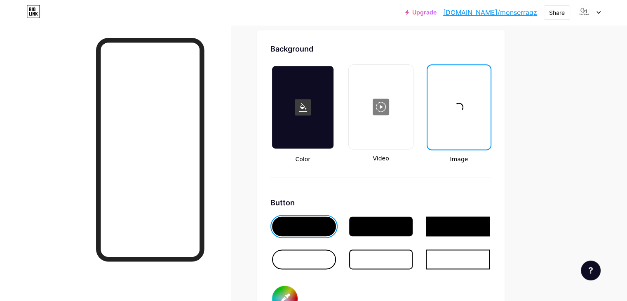
click at [490, 133] on div at bounding box center [458, 107] width 61 height 82
click at [598, 10] on div at bounding box center [589, 12] width 24 height 15
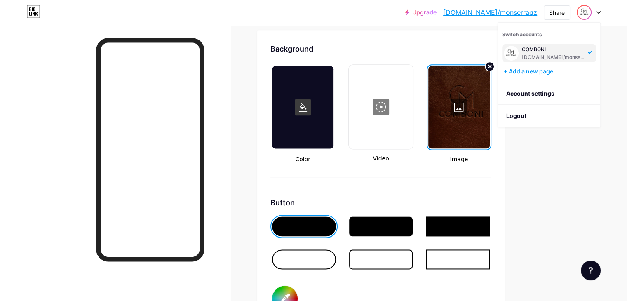
click at [587, 15] on img at bounding box center [584, 12] width 13 height 13
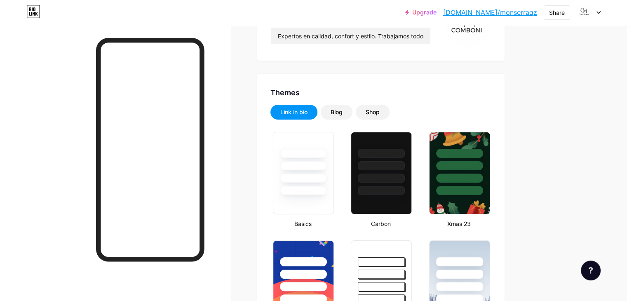
scroll to position [0, 0]
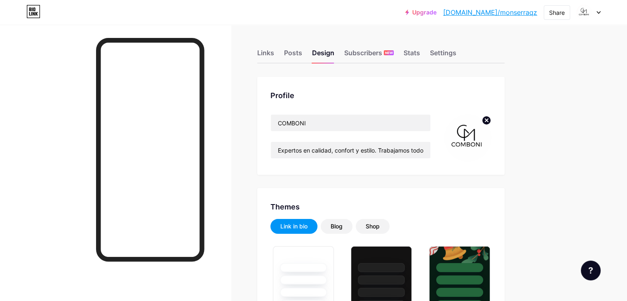
click at [491, 136] on img at bounding box center [467, 137] width 47 height 47
click at [491, 138] on img at bounding box center [467, 137] width 47 height 47
click at [491, 136] on img at bounding box center [467, 137] width 47 height 47
click at [491, 119] on circle at bounding box center [486, 120] width 9 height 9
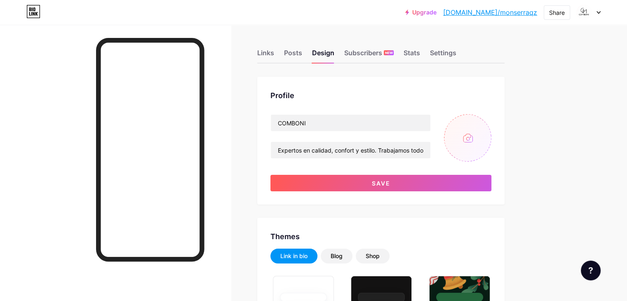
click at [491, 137] on input "file" at bounding box center [467, 137] width 47 height 47
type input "C:\fakepath\logo.png"
click at [490, 127] on img at bounding box center [467, 137] width 47 height 47
click at [491, 122] on circle at bounding box center [486, 120] width 9 height 9
click at [491, 136] on input "file" at bounding box center [467, 137] width 47 height 47
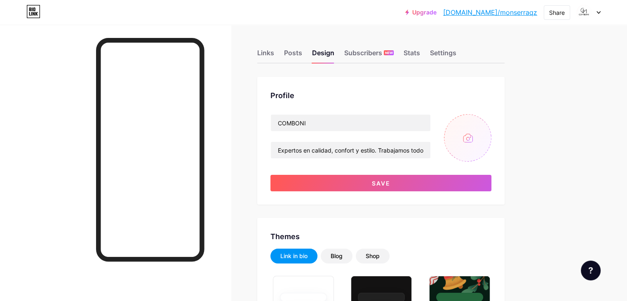
type input "C:\fakepath\logo.png"
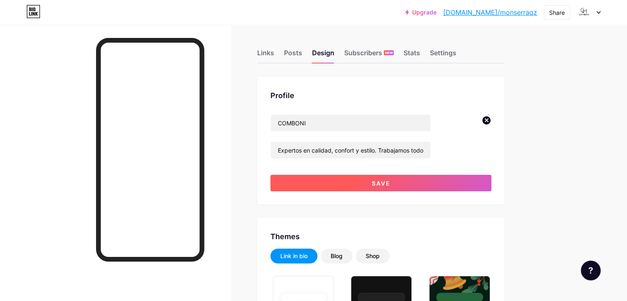
click at [387, 185] on button "Save" at bounding box center [380, 183] width 221 height 16
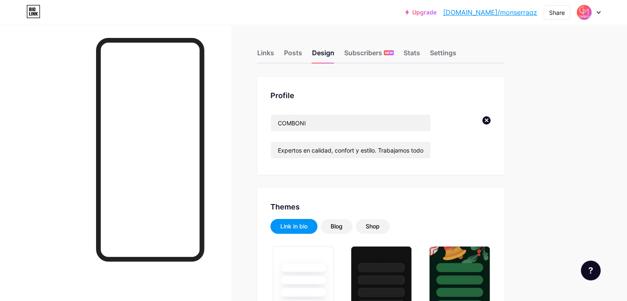
click at [489, 121] on img at bounding box center [467, 137] width 47 height 47
click at [491, 122] on img at bounding box center [467, 137] width 47 height 47
click at [491, 120] on circle at bounding box center [486, 120] width 9 height 9
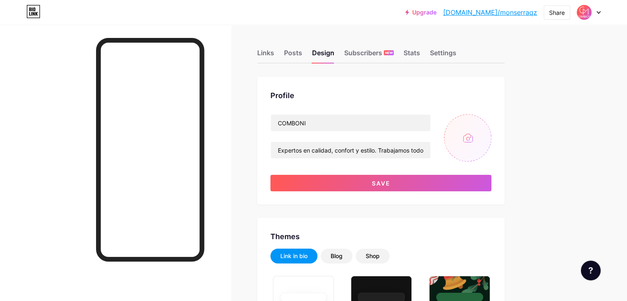
click at [491, 136] on input "file" at bounding box center [467, 137] width 47 height 47
type input "C:\fakepath\logo.png"
click at [491, 118] on circle at bounding box center [486, 120] width 9 height 9
click at [491, 132] on input "file" at bounding box center [467, 137] width 47 height 47
type input "C:\fakepath\logo.png"
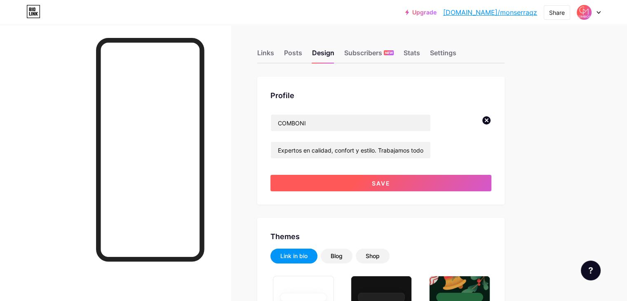
click at [396, 179] on button "Save" at bounding box center [380, 183] width 221 height 16
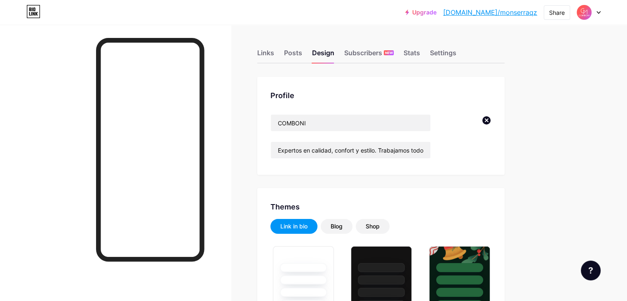
click at [583, 17] on img at bounding box center [584, 13] width 16 height 16
click at [541, 73] on div "+ Add a new page" at bounding box center [550, 71] width 92 height 8
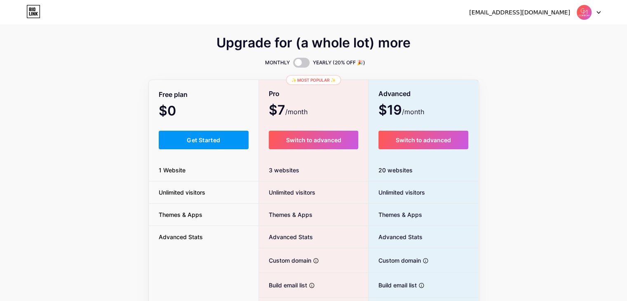
click at [585, 13] on img at bounding box center [584, 13] width 16 height 16
click at [602, 12] on div "dcomboni.mon@gmail.com Dashboard Logout" at bounding box center [313, 12] width 627 height 15
click at [597, 12] on icon at bounding box center [598, 13] width 3 height 2
click at [537, 55] on li "Logout" at bounding box center [549, 56] width 102 height 22
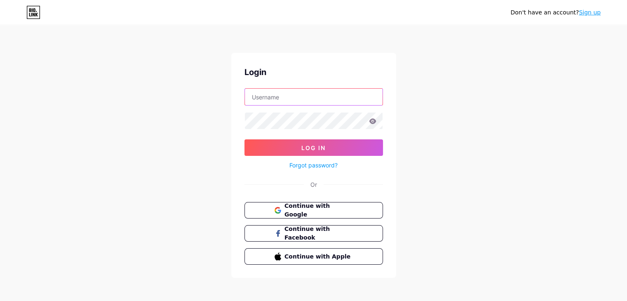
type input "dcomboni.mon@gmail.com"
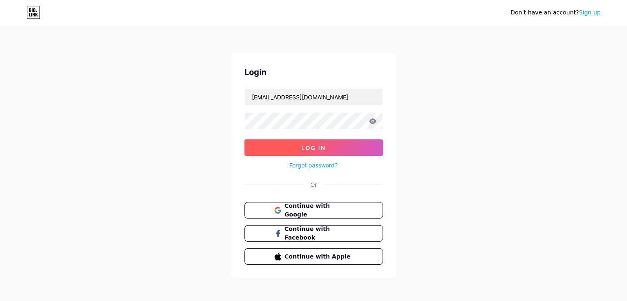
click at [364, 151] on button "Log In" at bounding box center [313, 147] width 139 height 16
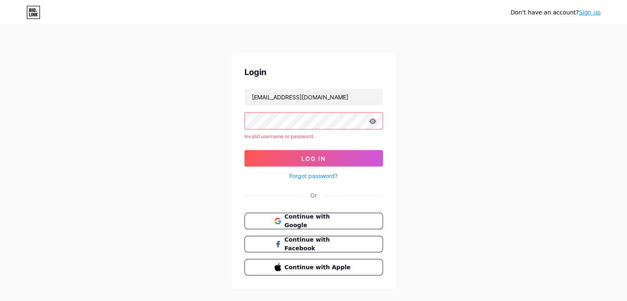
click at [372, 122] on icon at bounding box center [372, 121] width 7 height 6
click at [350, 160] on button "Log In" at bounding box center [313, 158] width 139 height 16
click at [362, 200] on div "Login dcomboni.mon@gmail.com Invalid username or password. Log In Forgot passwo…" at bounding box center [313, 171] width 165 height 236
click at [358, 214] on button "Continue with Google" at bounding box center [313, 221] width 141 height 17
